Goal: Task Accomplishment & Management: Manage account settings

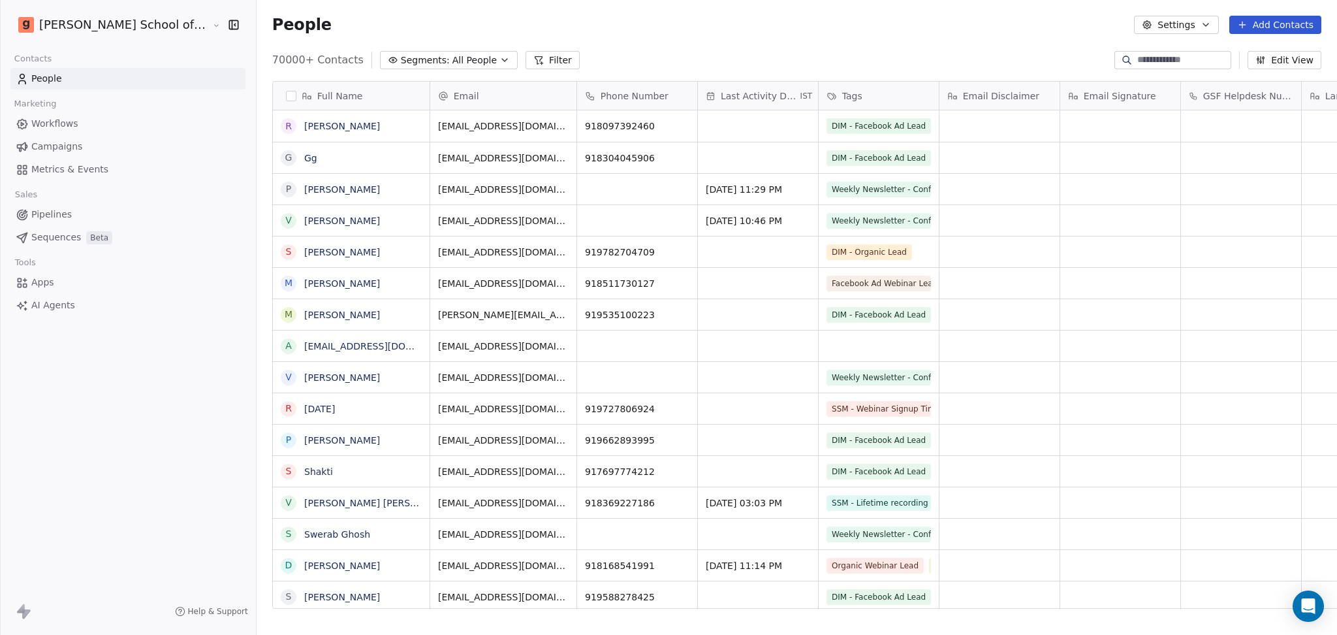
scroll to position [13, 14]
click at [1188, 20] on button "Settings" at bounding box center [1176, 25] width 84 height 18
click at [1163, 104] on div "Import" at bounding box center [1177, 95] width 61 height 21
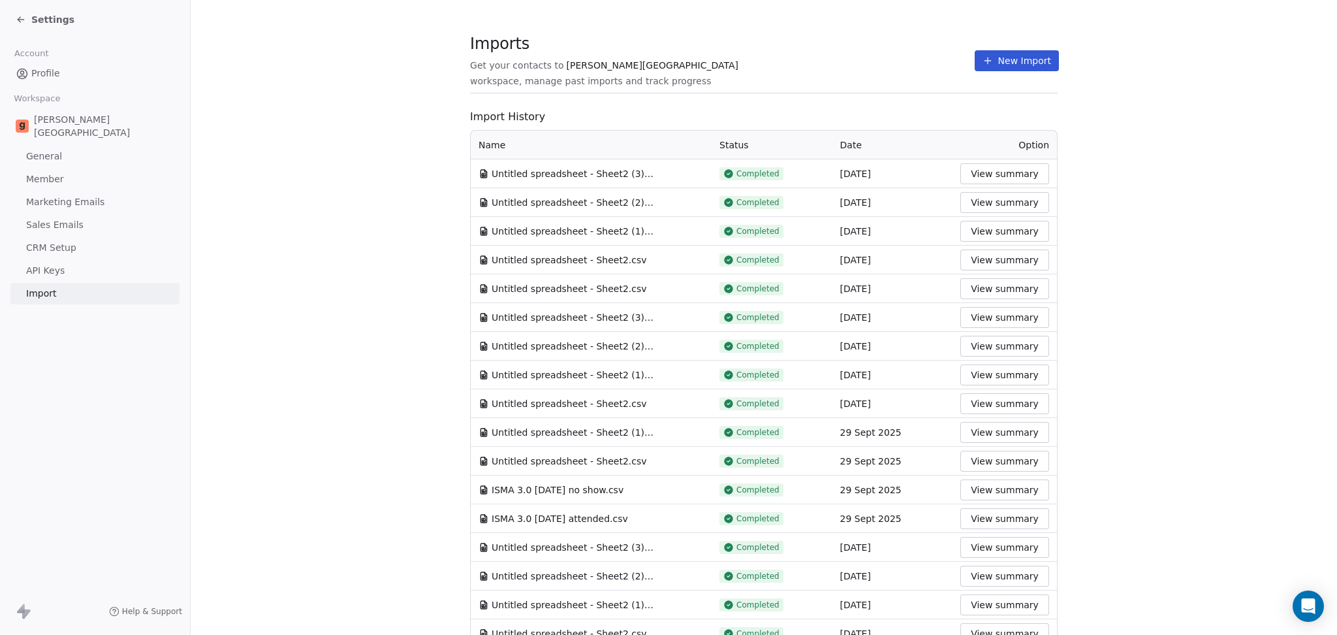
click at [992, 51] on button "New Import" at bounding box center [1017, 60] width 84 height 21
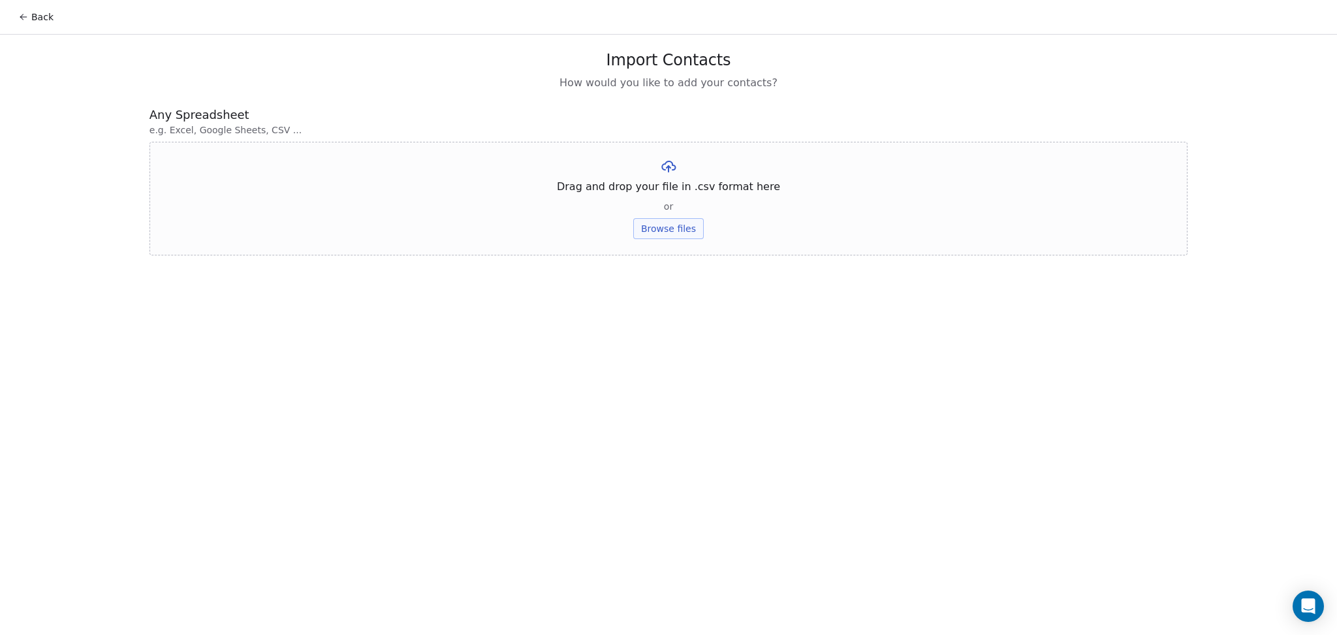
click at [666, 227] on button "Browse files" at bounding box center [668, 228] width 71 height 21
click at [684, 197] on button "Upload" at bounding box center [668, 192] width 48 height 21
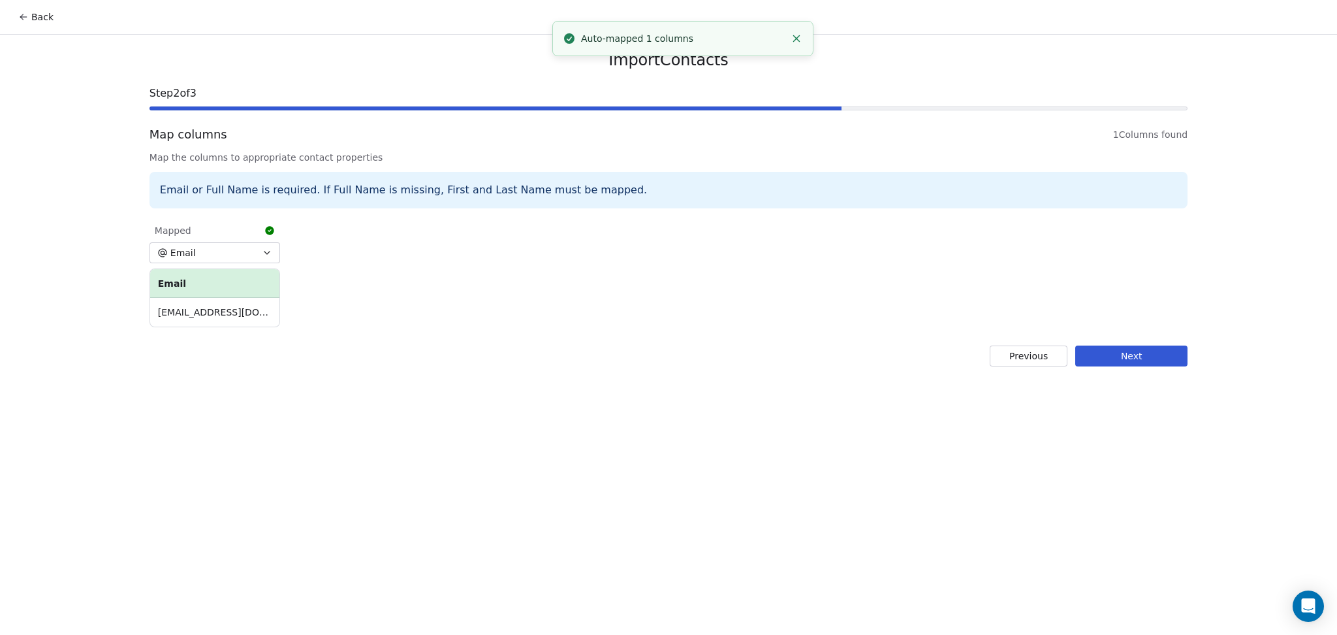
click at [1104, 350] on button "Next" at bounding box center [1131, 355] width 112 height 21
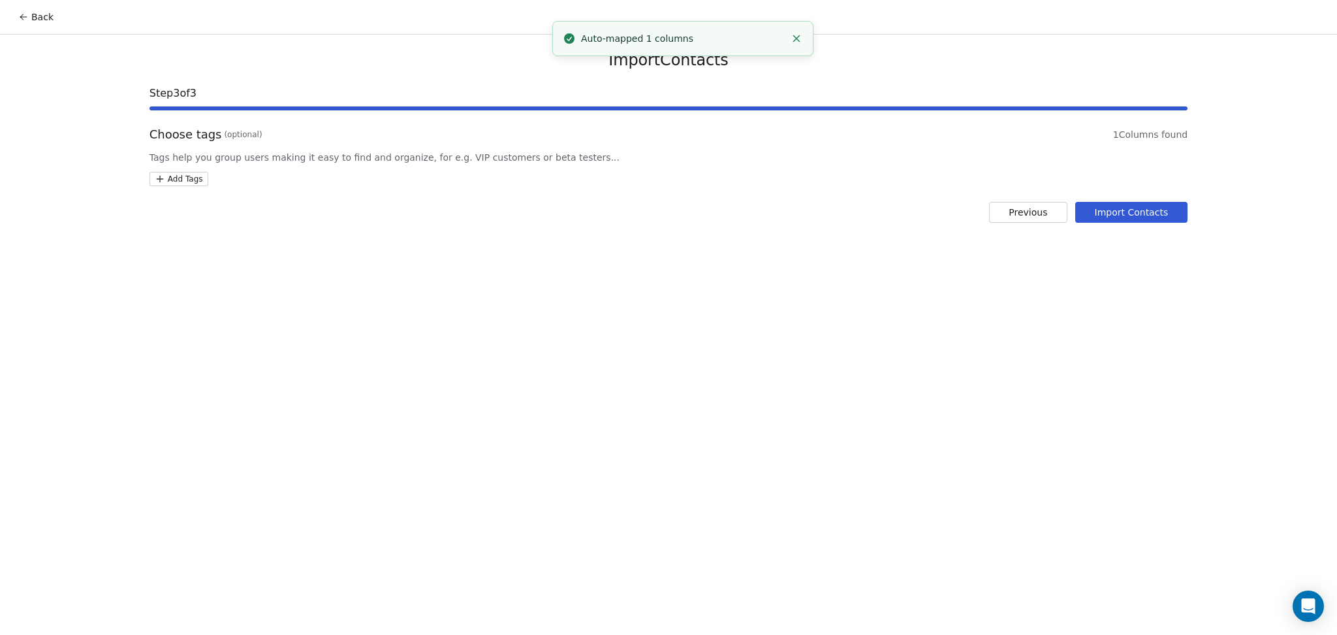
click at [196, 182] on html "Back Import Contacts Step 3 of 3 Choose tags (optional) 1 Columns found Tags he…" at bounding box center [668, 317] width 1337 height 635
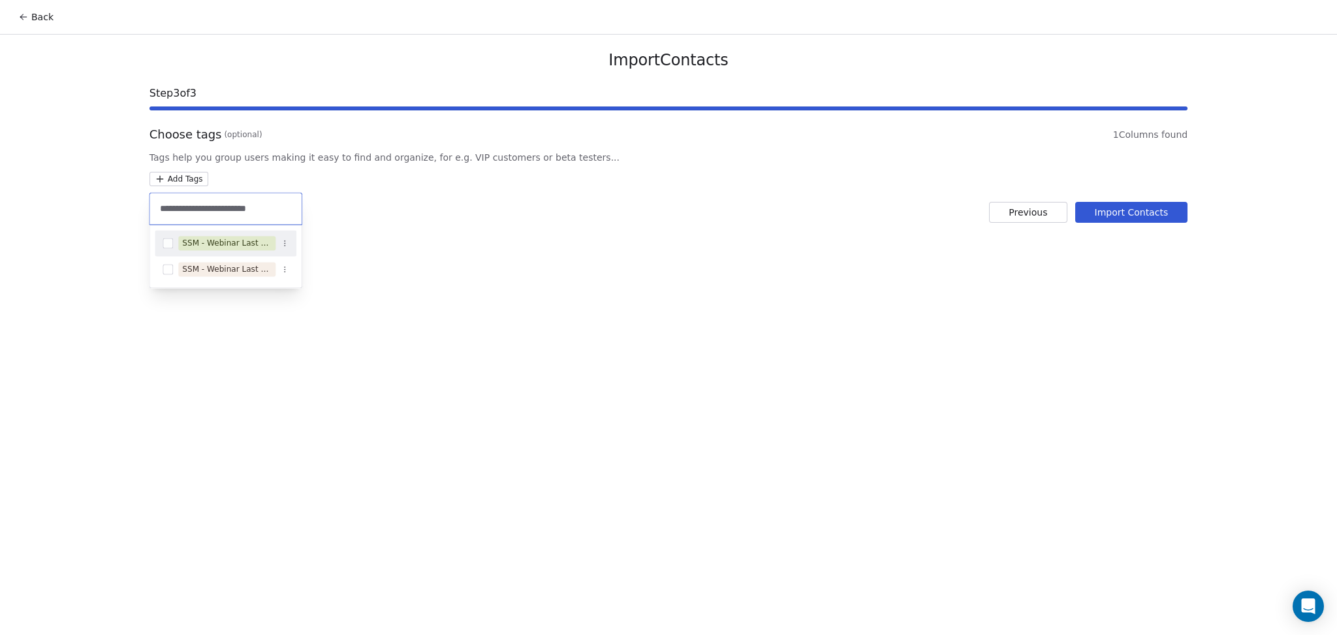
type input "**********"
click at [249, 253] on div "SSM - Webinar Last No Show" at bounding box center [226, 242] width 142 height 21
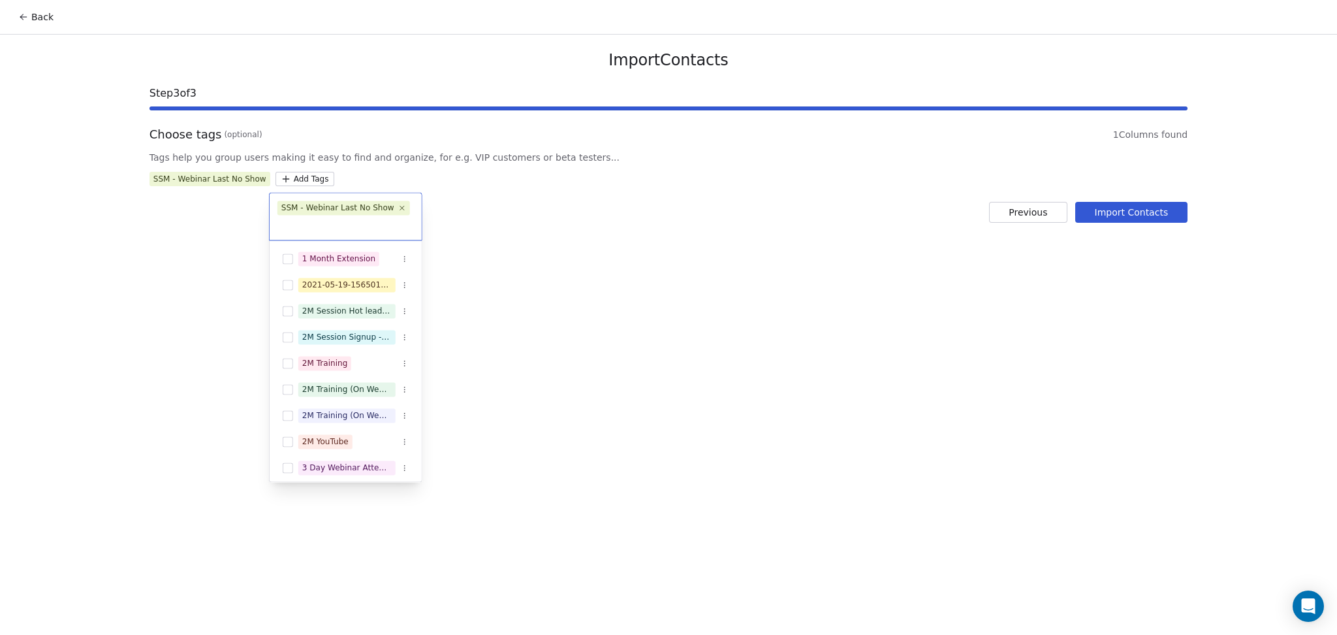
click at [624, 266] on html "Back Import Contacts Step 3 of 3 Choose tags (optional) 1 Columns found Tags he…" at bounding box center [668, 317] width 1337 height 635
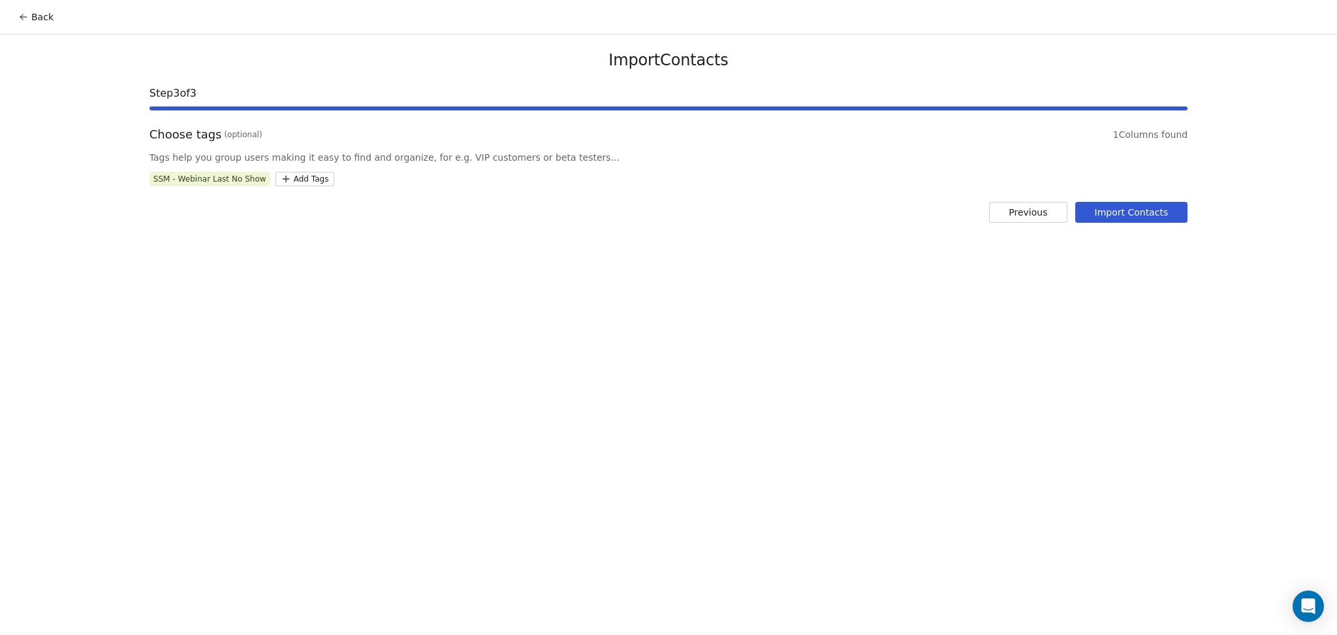
click at [1092, 218] on button "Import Contacts" at bounding box center [1131, 212] width 113 height 21
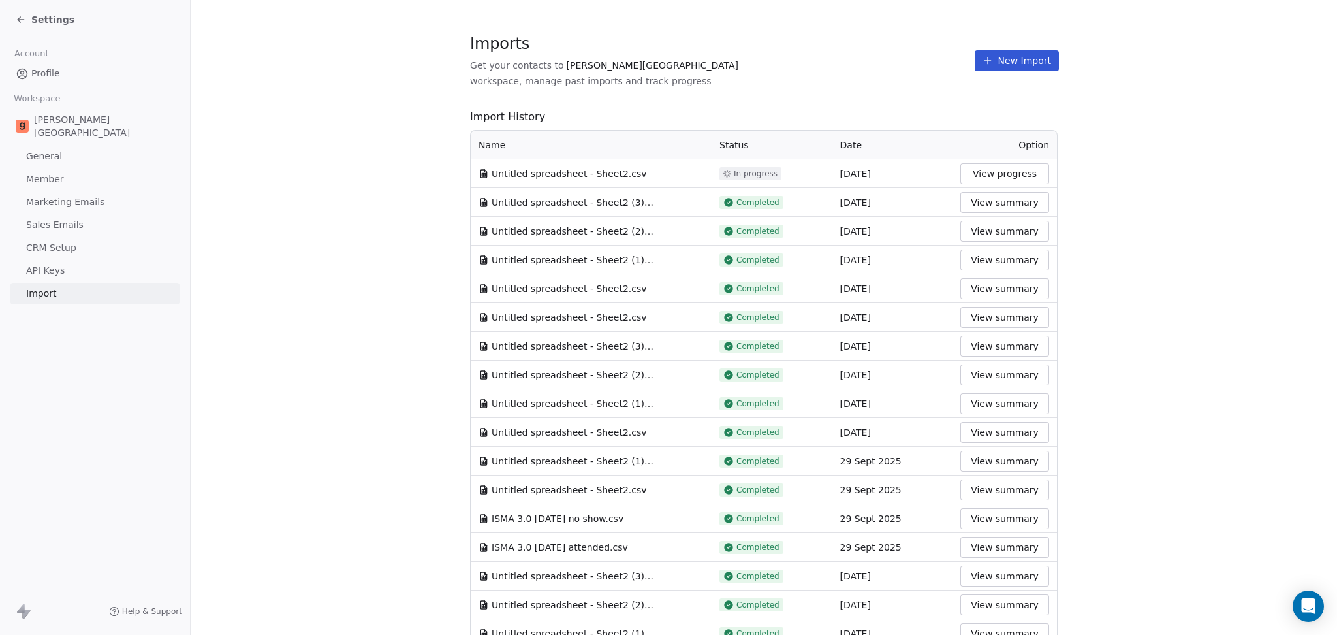
drag, startPoint x: 827, startPoint y: 60, endPoint x: 879, endPoint y: 60, distance: 52.2
click at [827, 60] on div "Imports Get your contacts to [PERSON_NAME] School workspace, manage past import…" at bounding box center [764, 61] width 588 height 22
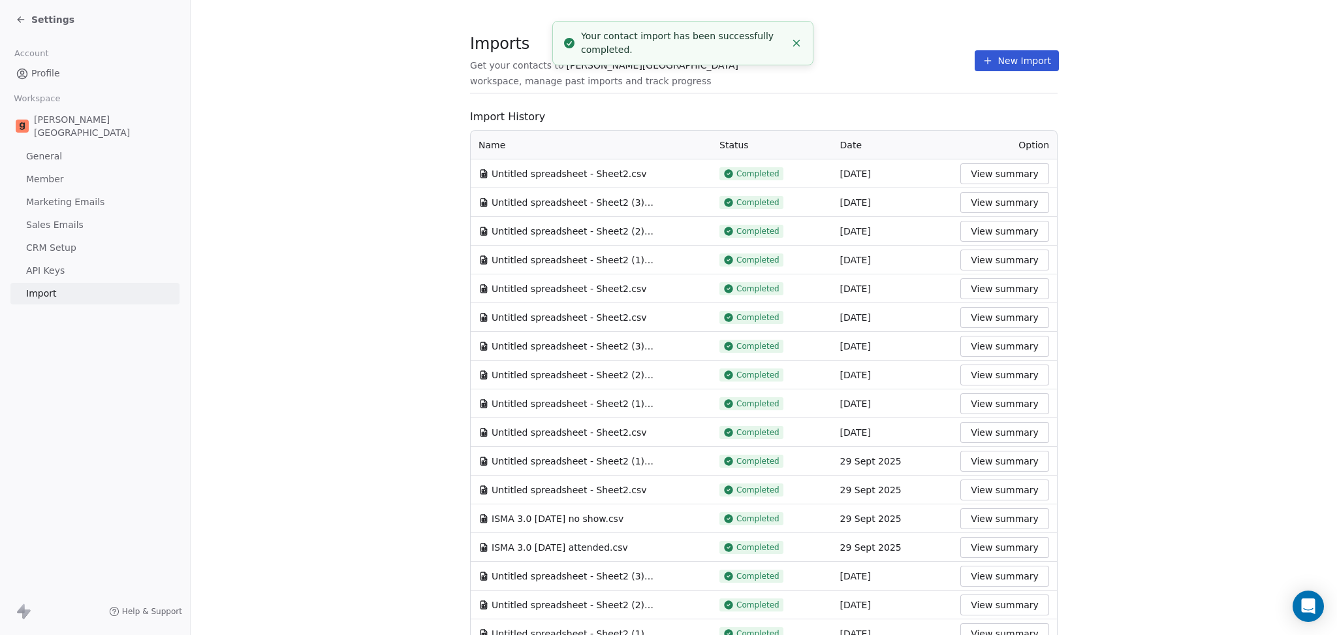
click at [983, 63] on icon at bounding box center [988, 60] width 10 height 10
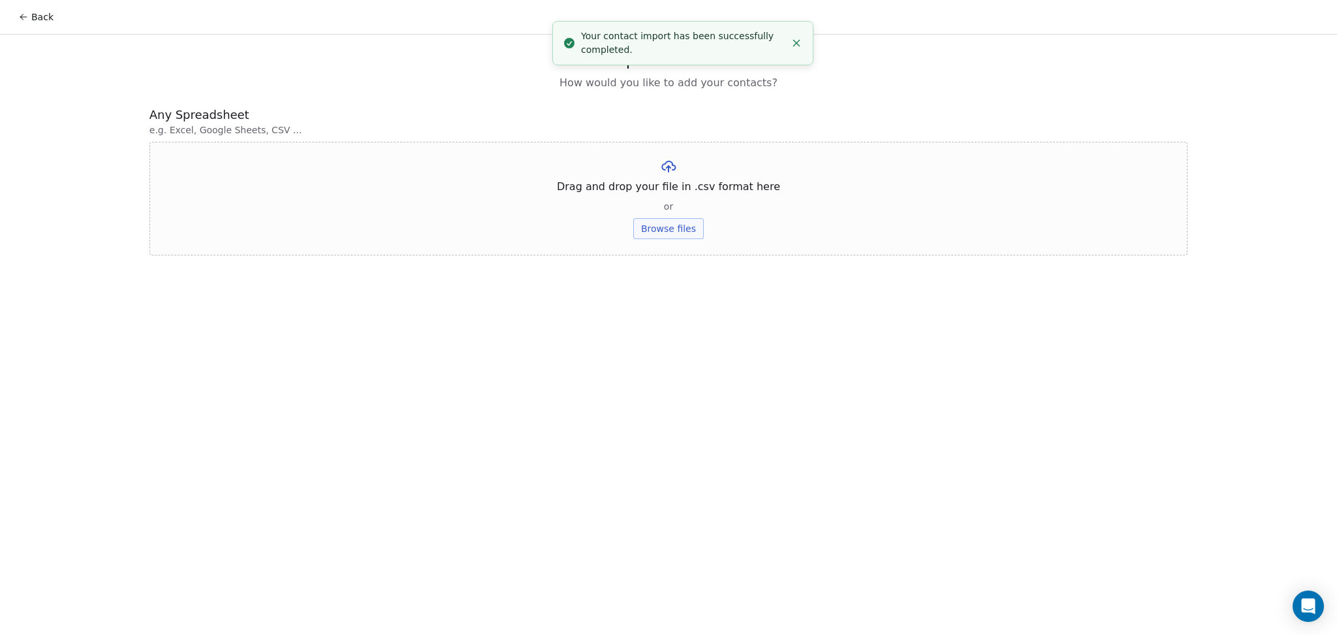
click at [702, 230] on div "Drag and drop your file in .csv format here or Browse files" at bounding box center [669, 199] width 1038 height 114
click at [696, 230] on button "Browse files" at bounding box center [668, 228] width 71 height 21
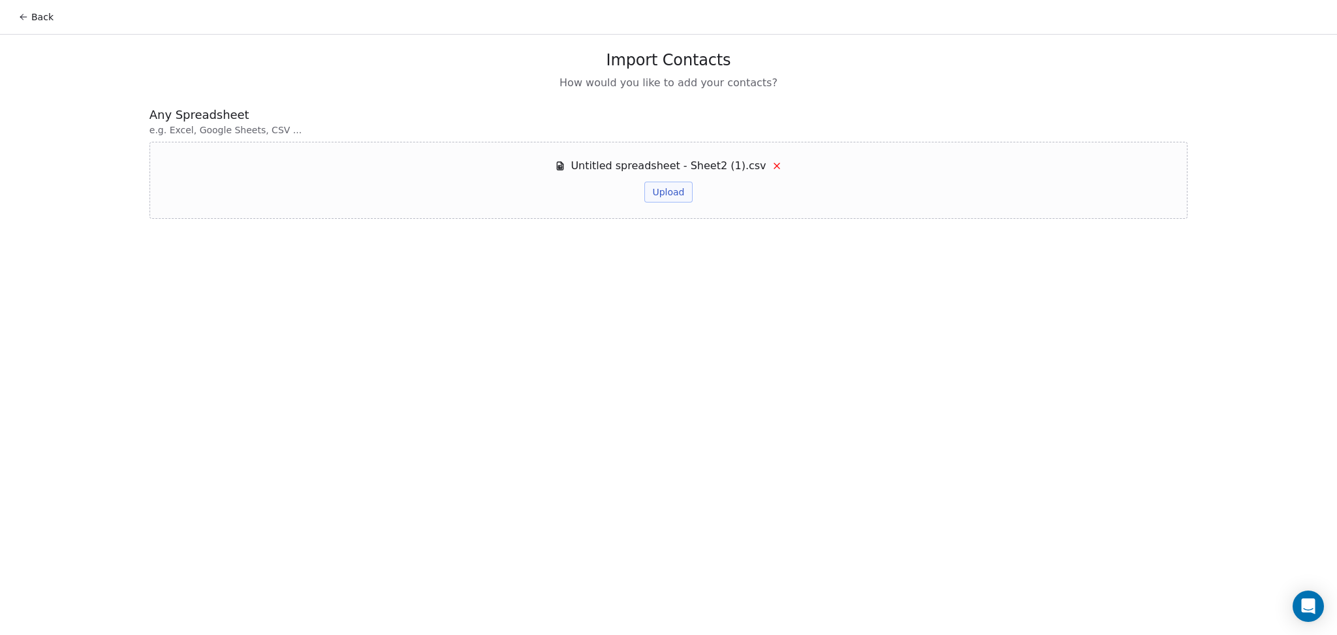
click at [669, 198] on button "Upload" at bounding box center [668, 192] width 48 height 21
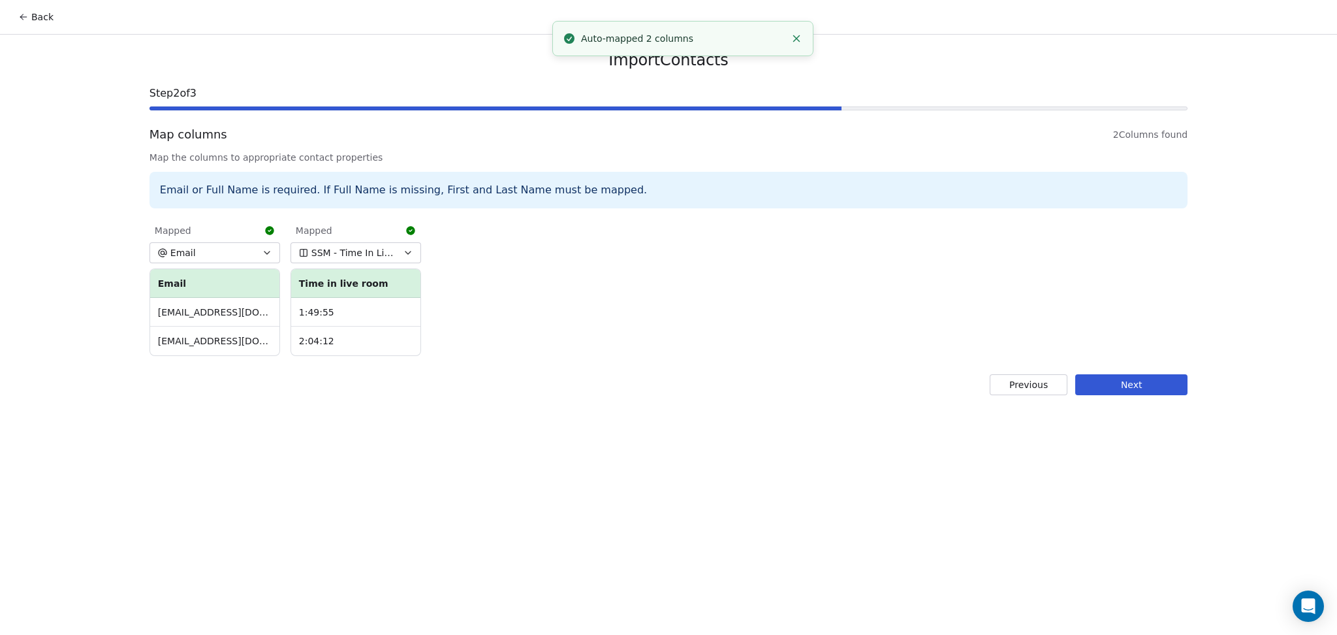
click at [1167, 382] on button "Next" at bounding box center [1131, 384] width 112 height 21
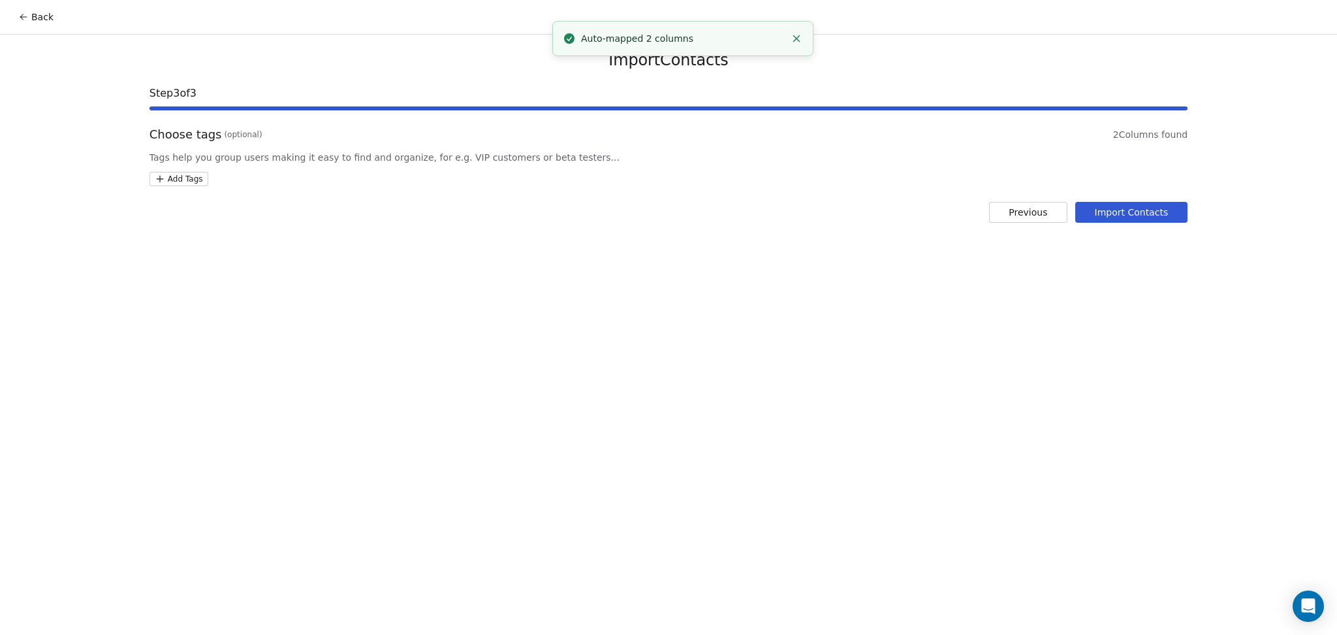
click at [193, 192] on div "Import Contacts Step 3 of 3 Choose tags (optional) 2 Columns found Tags help yo…" at bounding box center [668, 137] width 1069 height 204
click at [191, 191] on div "Import Contacts Step 3 of 3 Choose tags (optional) 2 Columns found Tags help yo…" at bounding box center [668, 137] width 1069 height 204
click at [195, 178] on html "Back Import Contacts Step 3 of 3 Choose tags (optional) 2 Columns found Tags he…" at bounding box center [668, 317] width 1337 height 635
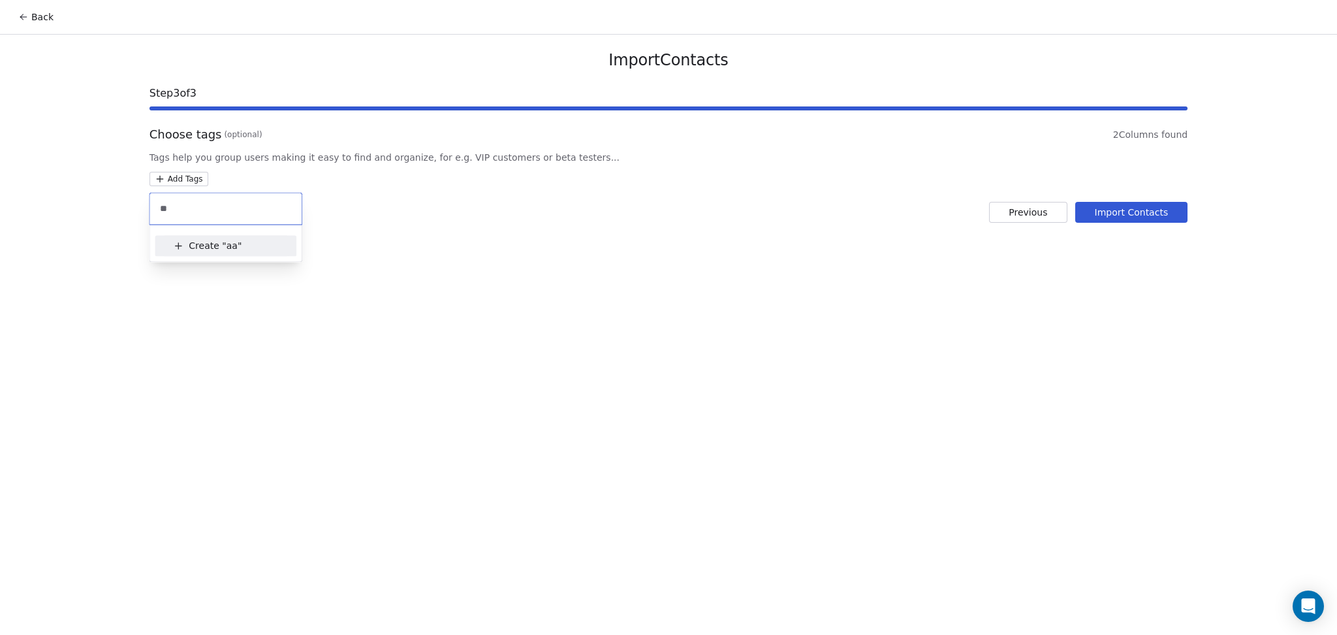
type input "*"
type input "**********"
click at [266, 245] on div "SSM - Webinar Last Attended" at bounding box center [226, 243] width 89 height 12
type input "**********"
click at [243, 253] on div "SSM - Webinar Last Hot Lead" at bounding box center [226, 259] width 89 height 12
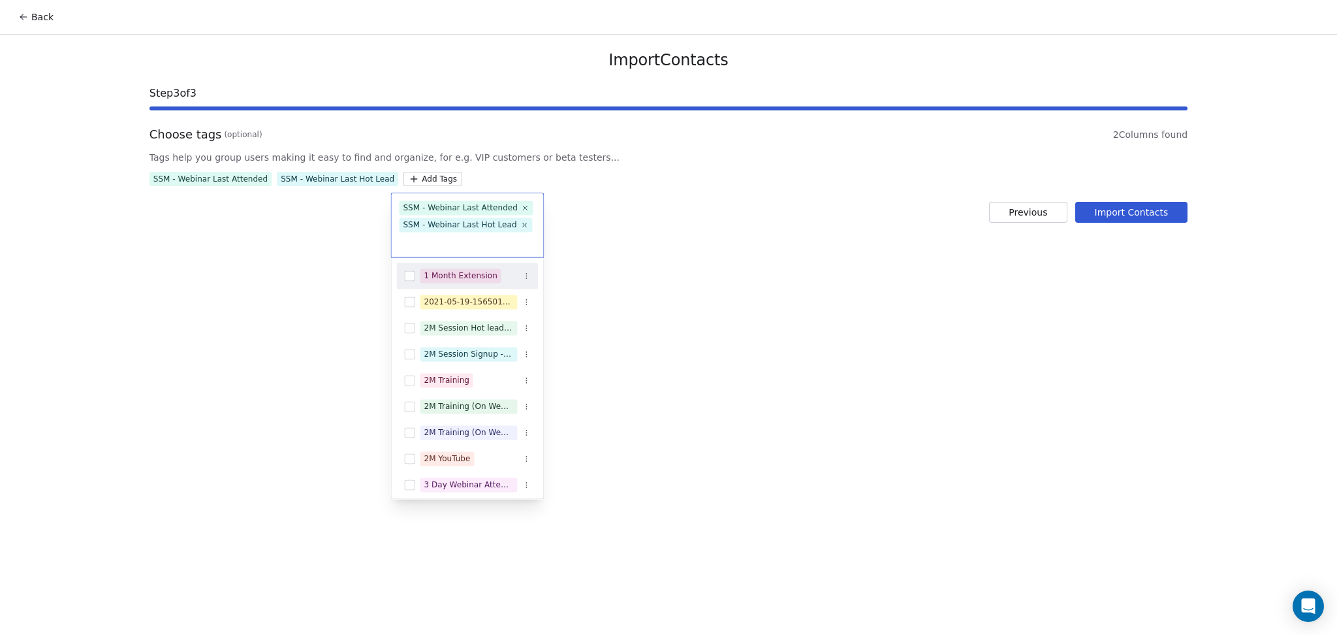
drag, startPoint x: 512, startPoint y: 244, endPoint x: 527, endPoint y: 245, distance: 15.0
click at [513, 244] on html "Back Import Contacts Step 3 of 3 Choose tags (optional) 2 Columns found Tags he…" at bounding box center [668, 317] width 1337 height 635
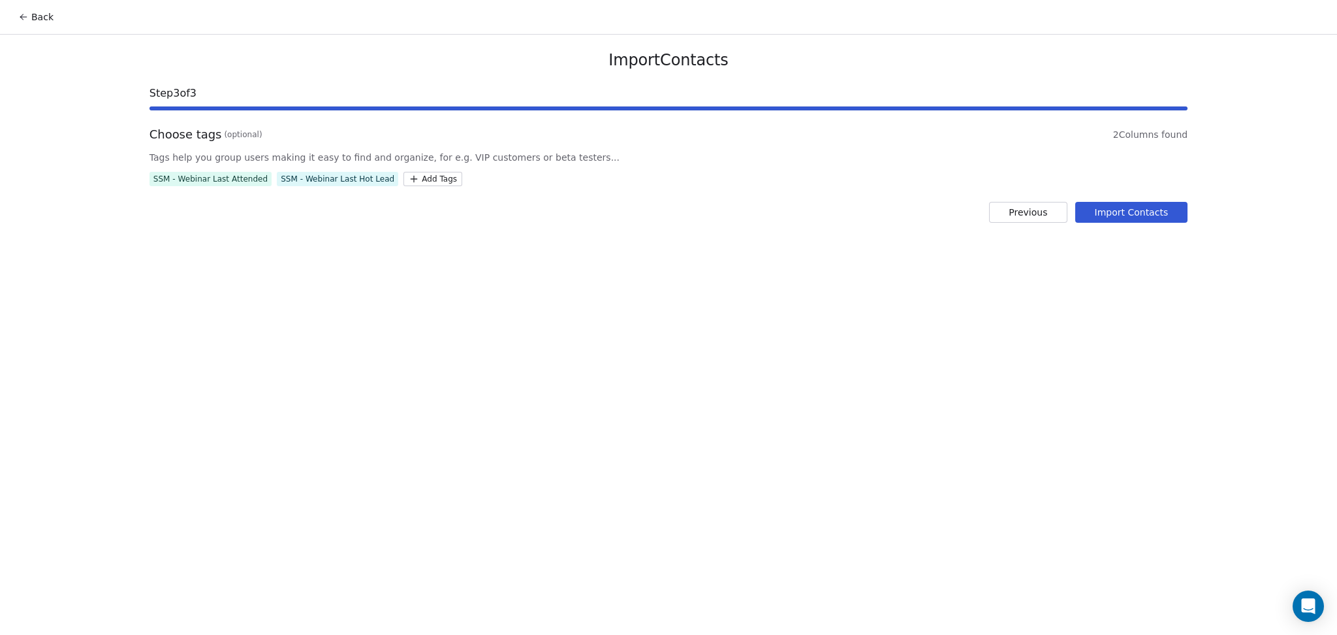
click at [1167, 214] on button "Import Contacts" at bounding box center [1131, 212] width 113 height 21
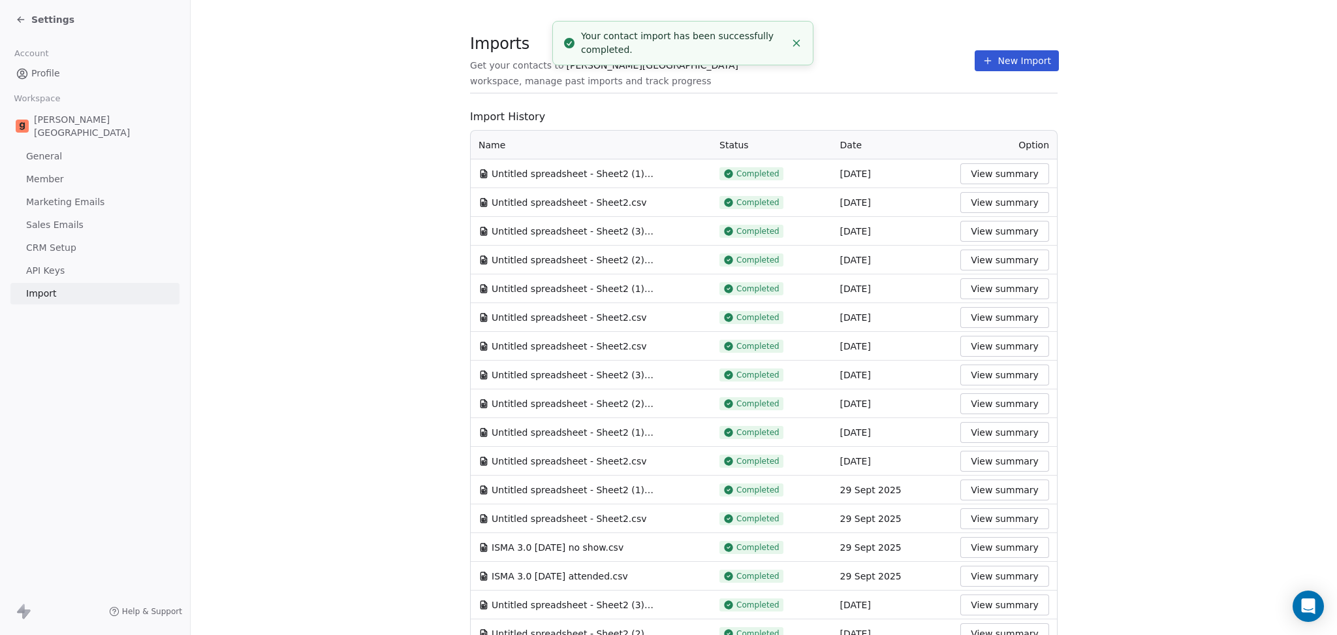
click at [711, 76] on span "workspace, manage past imports and track progress" at bounding box center [590, 80] width 241 height 13
click at [983, 66] on button "New Import" at bounding box center [1017, 60] width 84 height 21
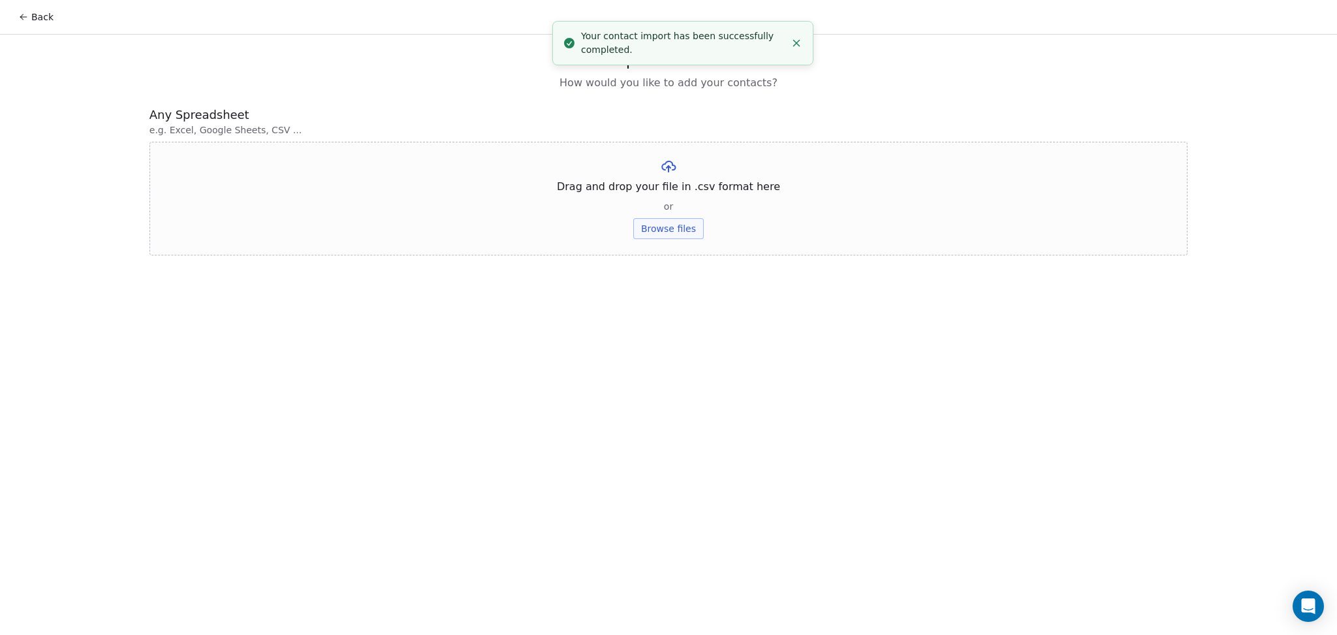
click at [683, 230] on button "Browse files" at bounding box center [668, 228] width 71 height 21
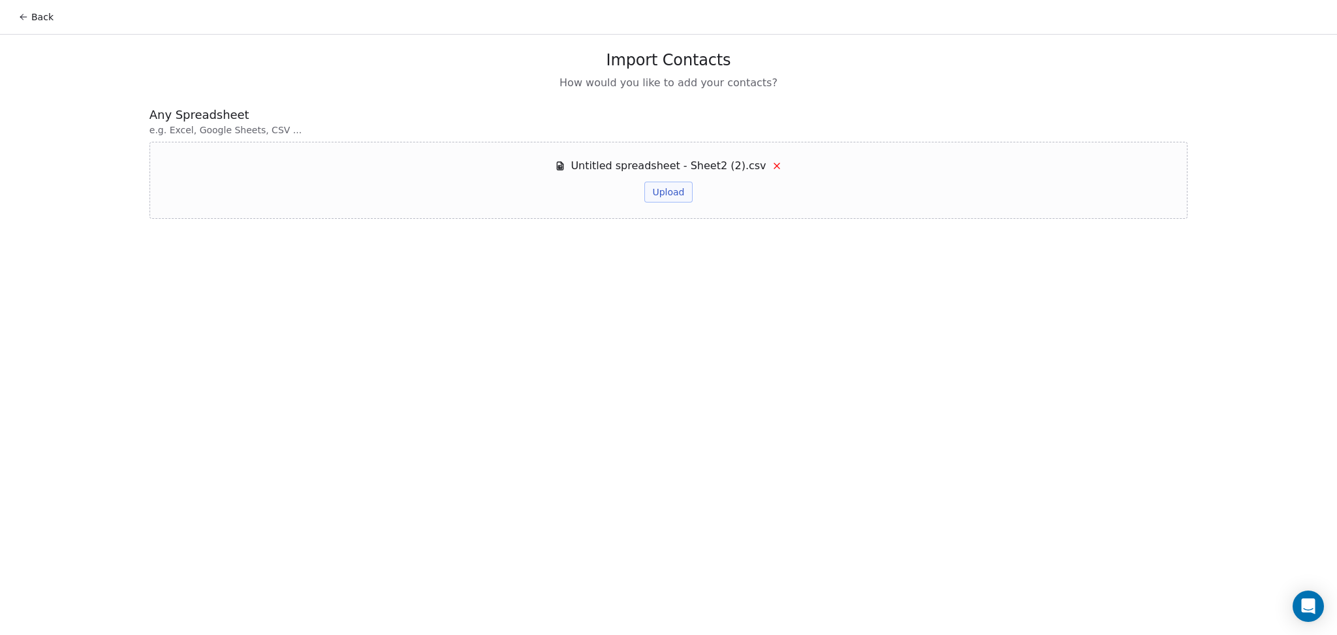
click at [662, 193] on button "Upload" at bounding box center [668, 192] width 48 height 21
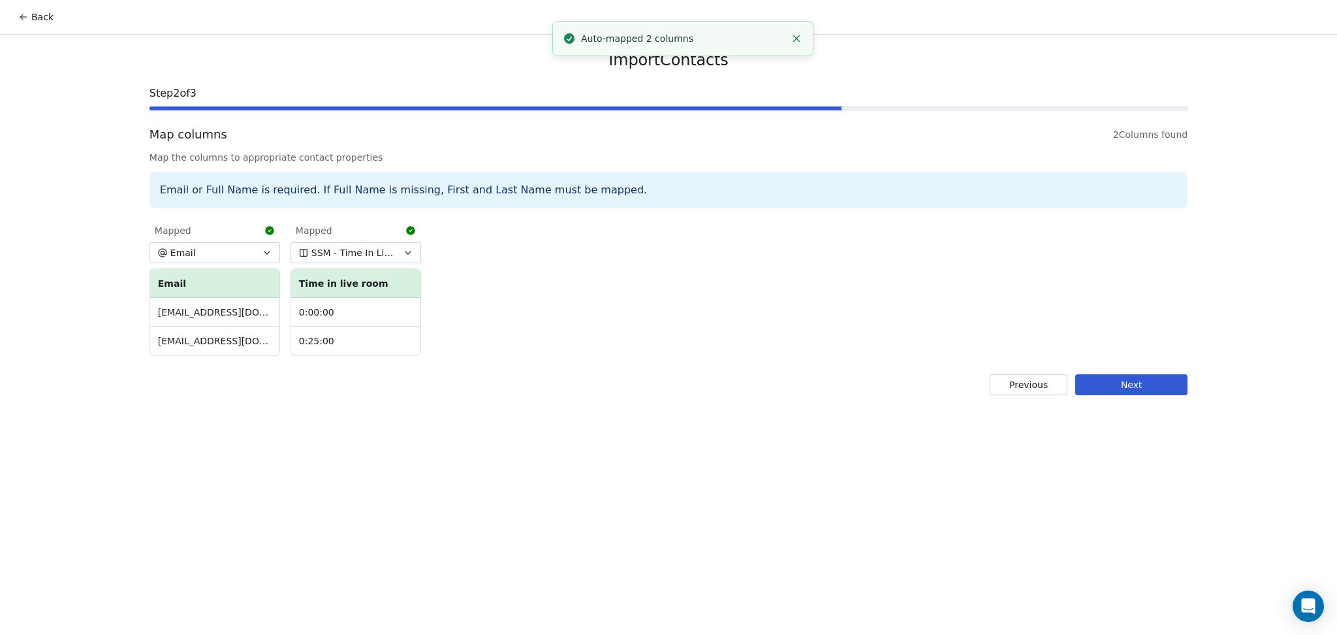
click at [1147, 388] on button "Next" at bounding box center [1131, 384] width 112 height 21
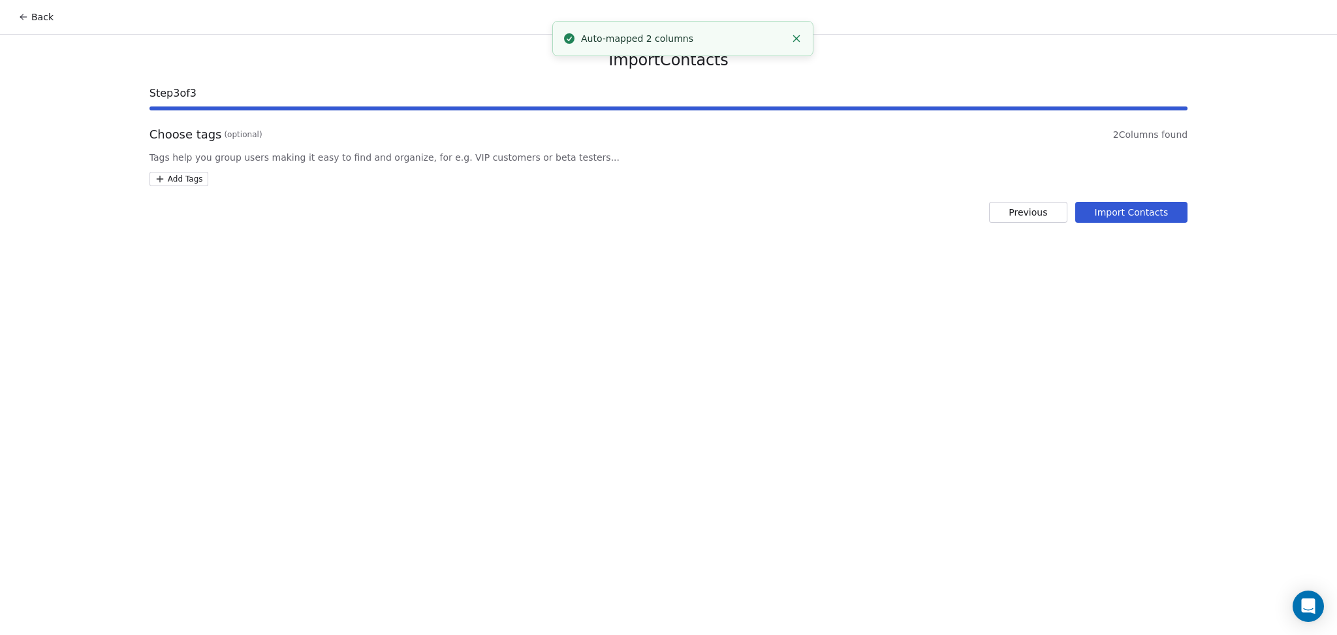
click at [191, 183] on html "Back Import Contacts Step 3 of 3 Choose tags (optional) 2 Columns found Tags he…" at bounding box center [668, 317] width 1337 height 635
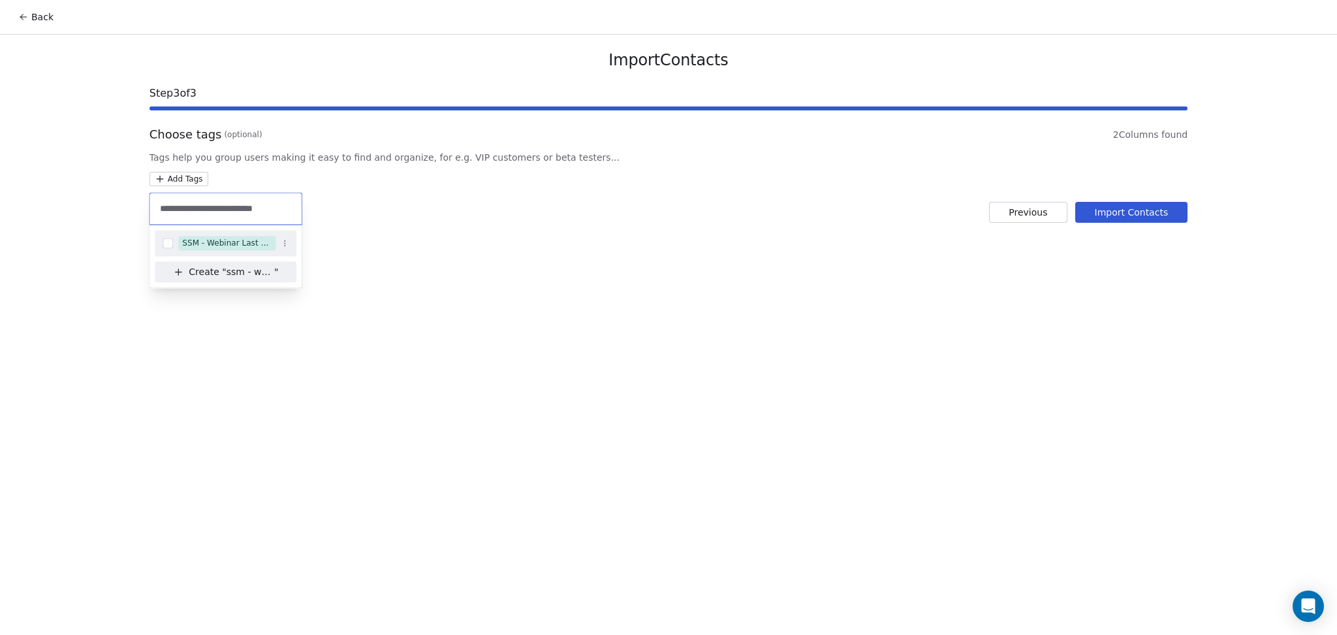
type input "**********"
click at [211, 245] on div "SSM - Webinar Last Attended (Less Than 30 mins)" at bounding box center [226, 243] width 89 height 12
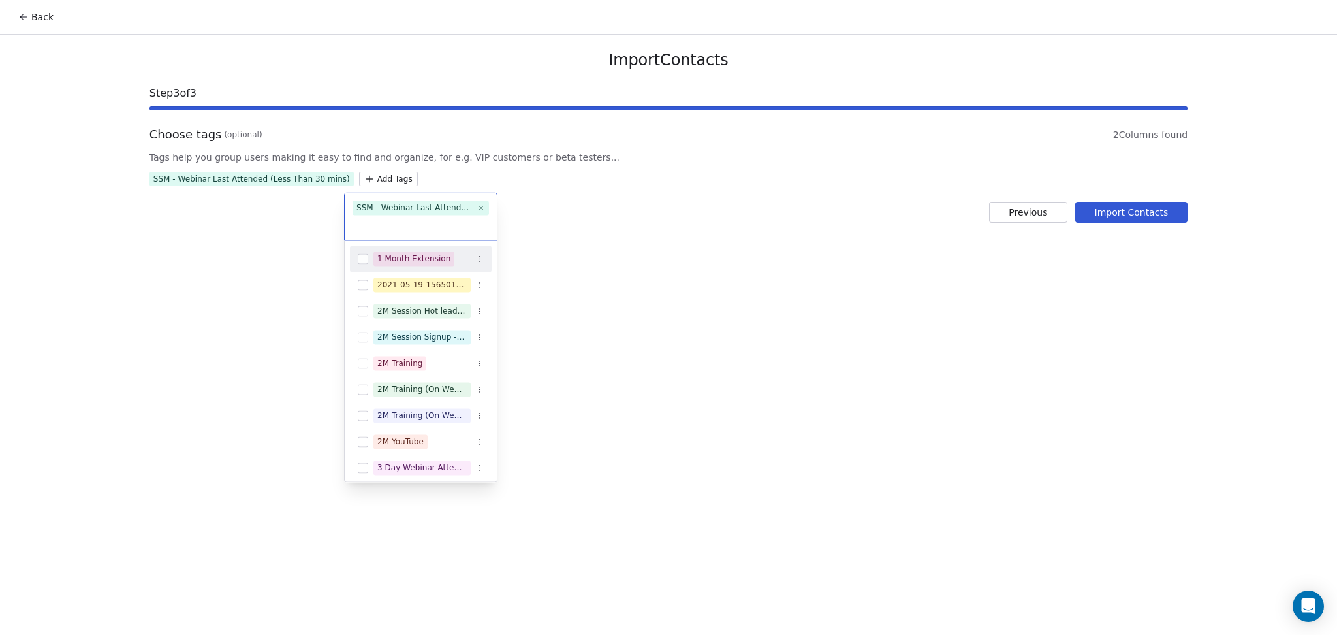
click at [685, 262] on html "Back Import Contacts Step 3 of 3 Choose tags (optional) 2 Columns found Tags he…" at bounding box center [668, 317] width 1337 height 635
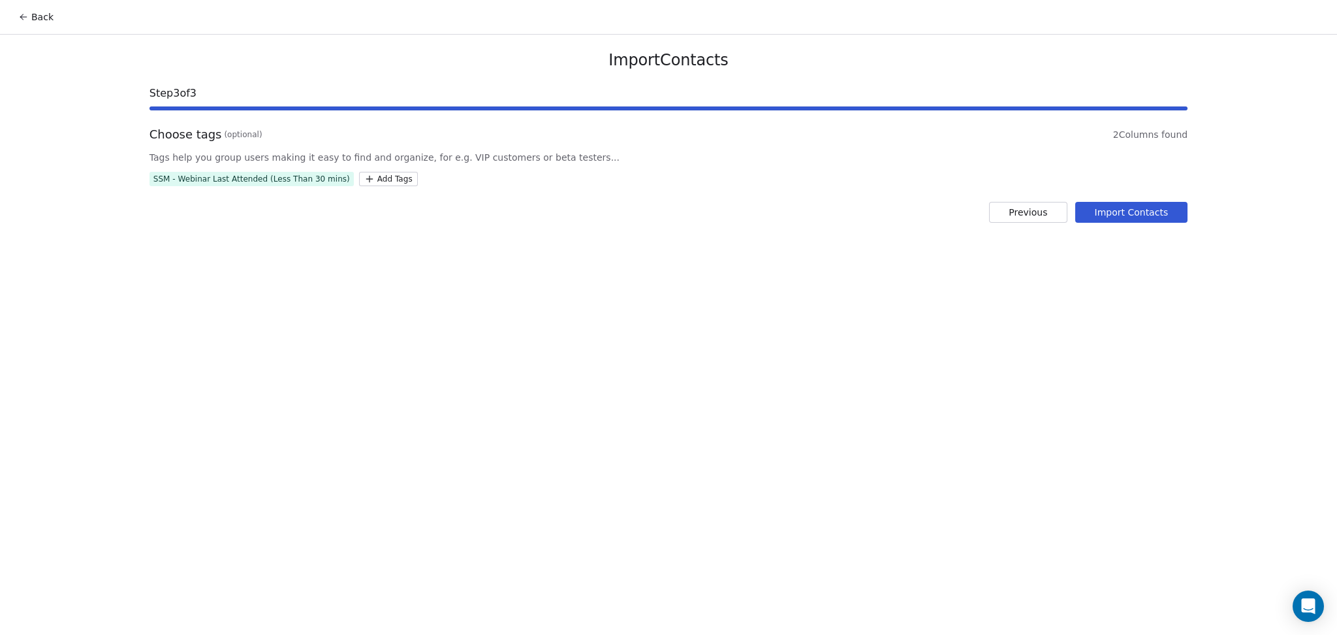
click at [1164, 204] on button "Import Contacts" at bounding box center [1131, 212] width 113 height 21
